Goal: Task Accomplishment & Management: Manage account settings

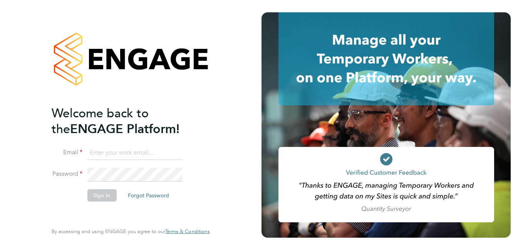
click at [114, 154] on input at bounding box center [134, 153] width 95 height 14
type input "R"
type input "[PERSON_NAME][EMAIL_ADDRESS][PERSON_NAME][DOMAIN_NAME]"
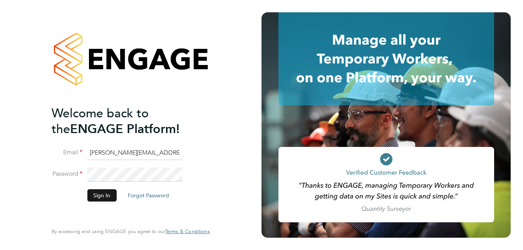
click at [107, 196] on button "Sign In" at bounding box center [101, 196] width 29 height 12
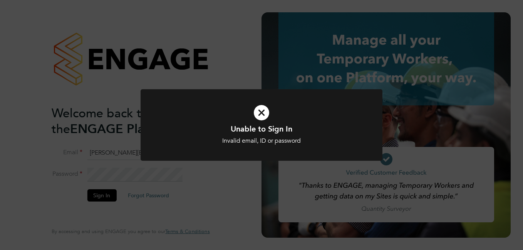
click at [261, 113] on icon at bounding box center [261, 113] width 200 height 30
click at [258, 115] on icon at bounding box center [261, 113] width 200 height 30
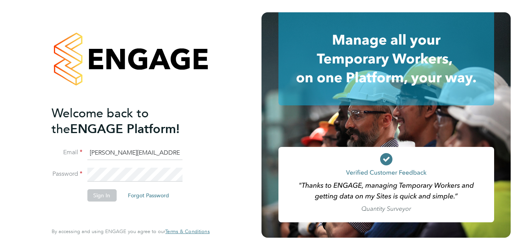
click at [79, 175] on li "Password" at bounding box center [127, 179] width 150 height 22
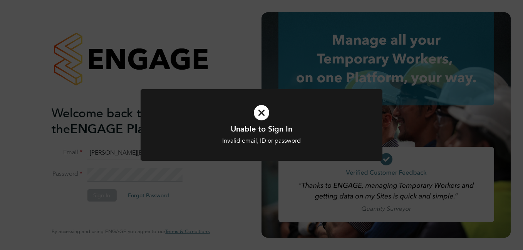
click at [265, 115] on icon at bounding box center [261, 113] width 200 height 30
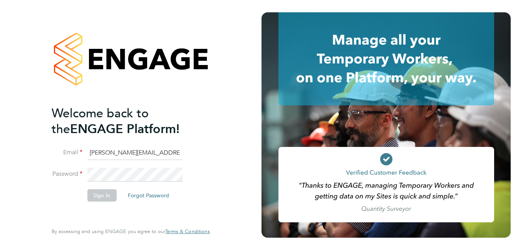
click at [81, 174] on li "Password" at bounding box center [127, 179] width 150 height 22
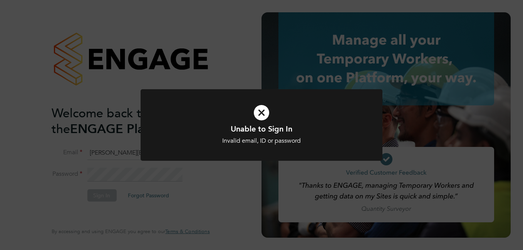
click at [263, 108] on icon at bounding box center [261, 113] width 200 height 30
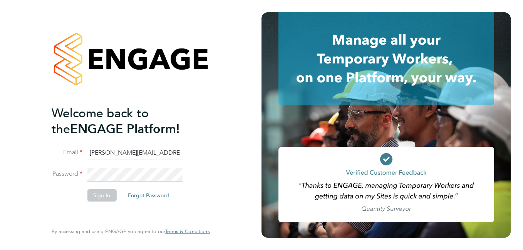
click at [147, 195] on button "Forgot Password" at bounding box center [149, 196] width 54 height 12
